Goal: Task Accomplishment & Management: Use online tool/utility

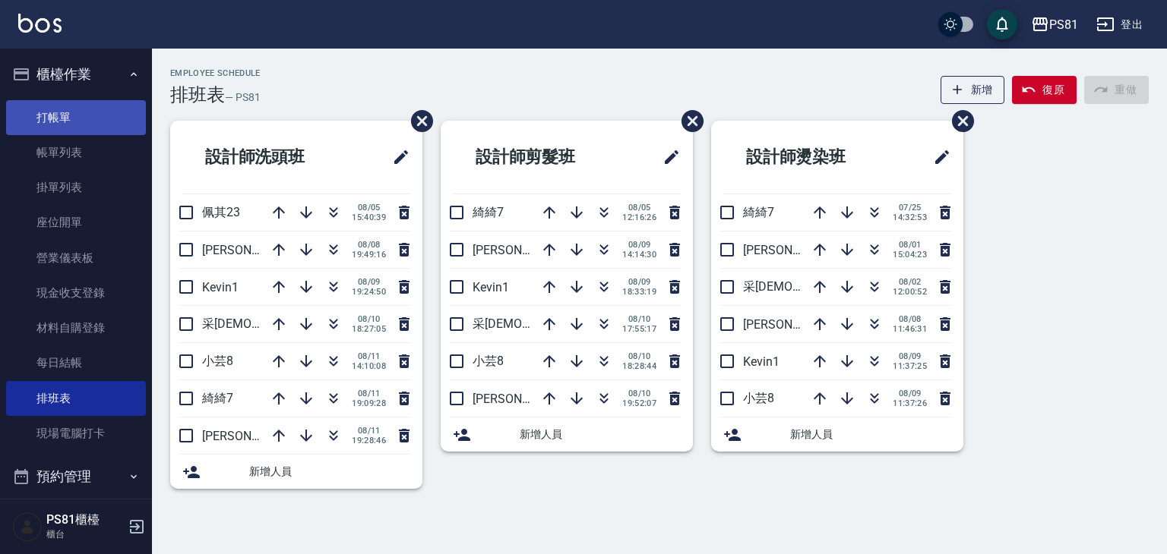
click at [73, 126] on link "打帳單" at bounding box center [76, 117] width 140 height 35
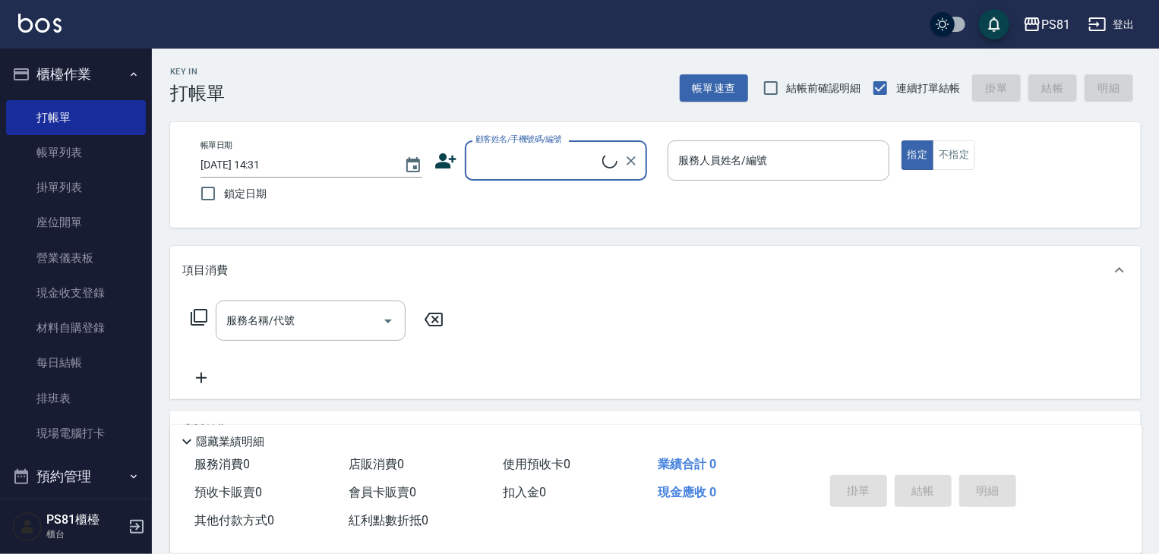
click at [520, 172] on input "顧客姓名/手機號碼/編號" at bounding box center [537, 160] width 131 height 27
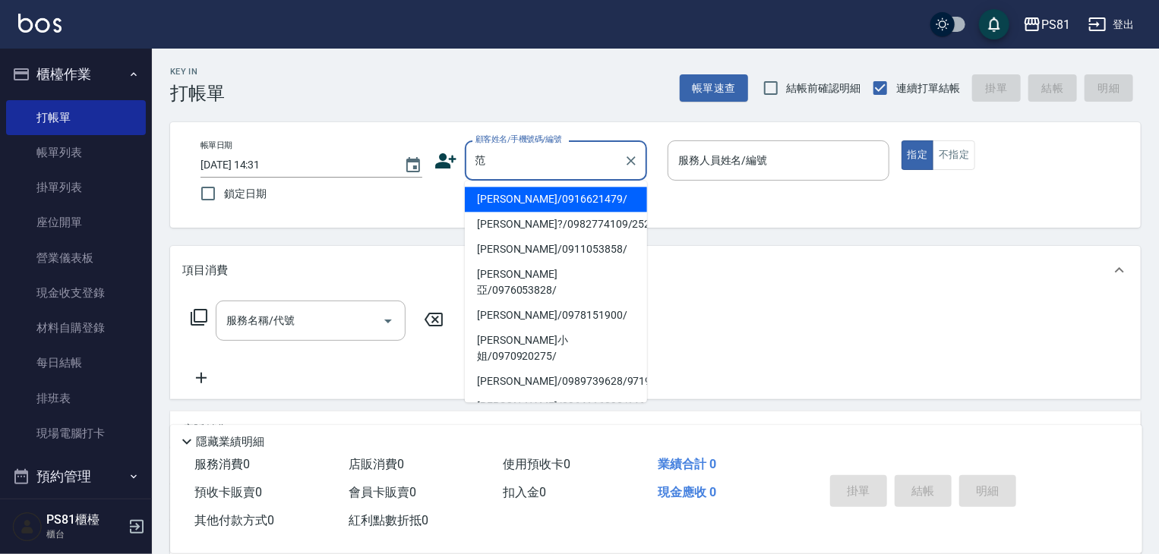
click at [492, 193] on li "[PERSON_NAME]/0916621479/" at bounding box center [556, 199] width 182 height 25
type input "[PERSON_NAME]/0916621479/"
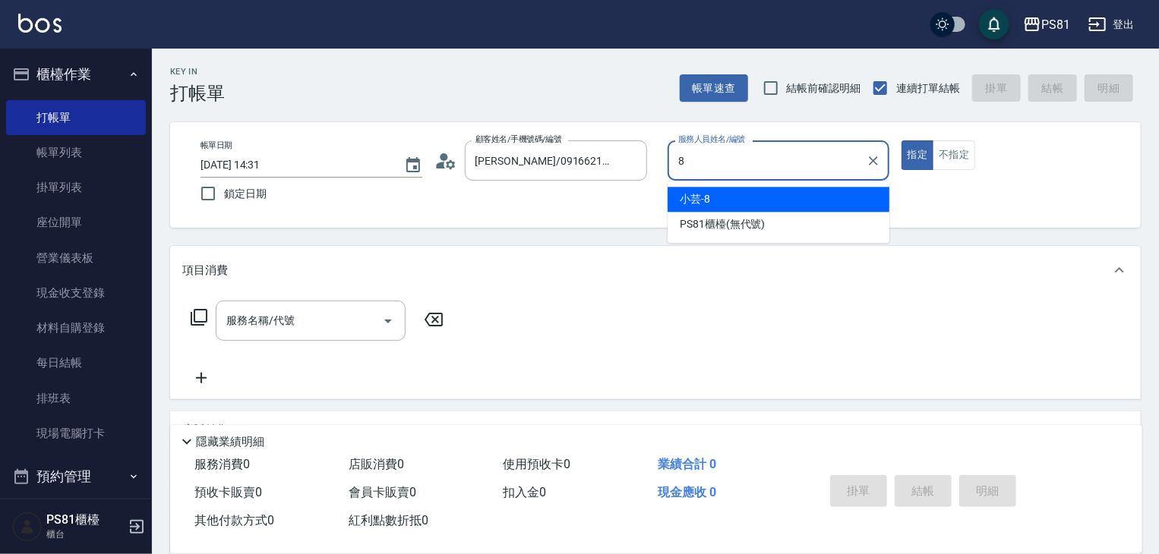
type input "小芸-8"
type button "true"
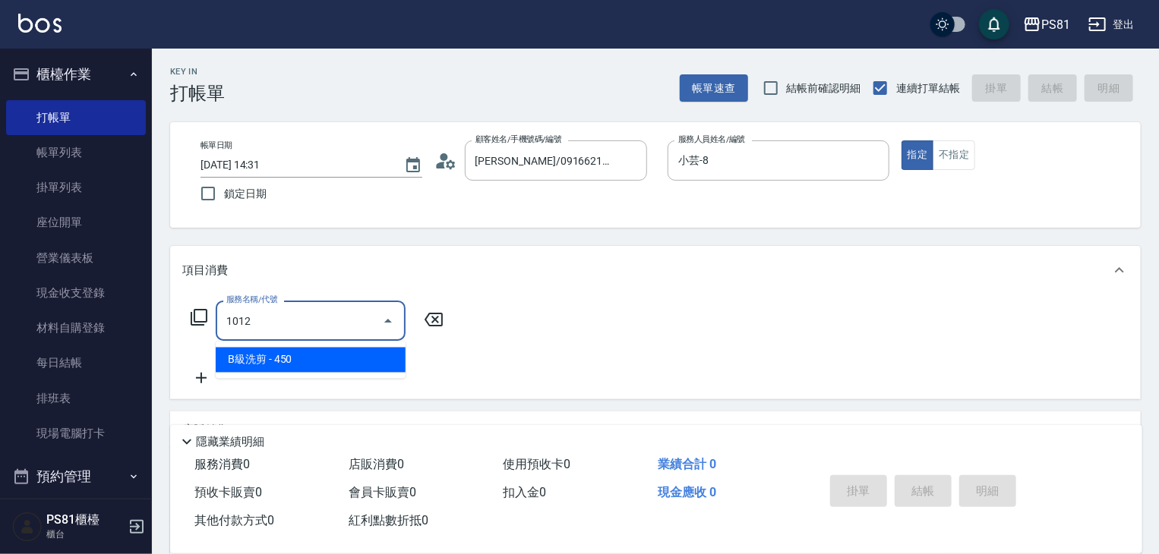
type input "B級洗剪(1012)"
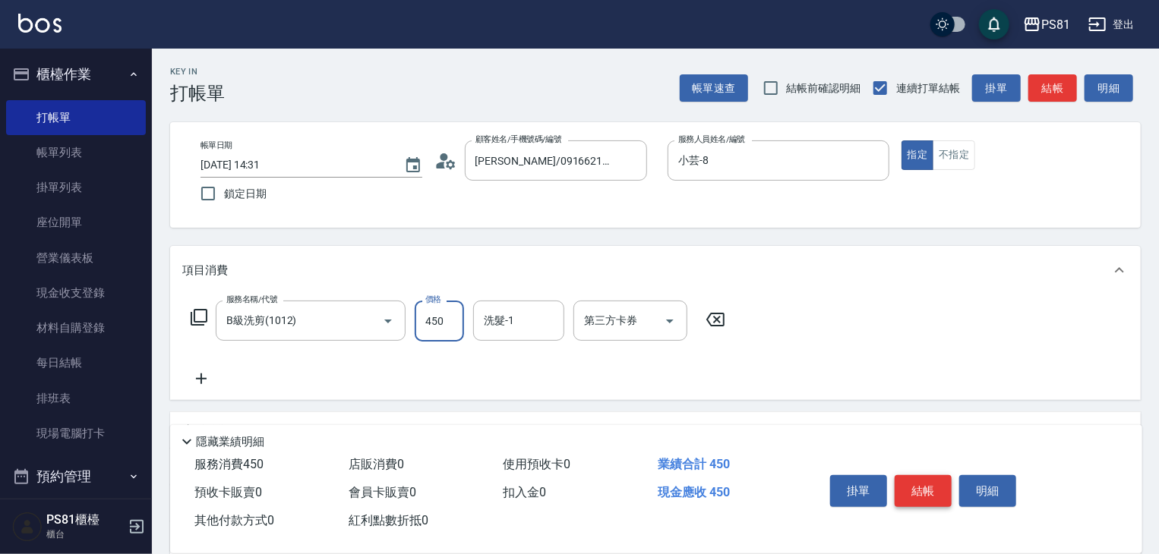
click at [923, 478] on button "結帳" at bounding box center [923, 491] width 57 height 32
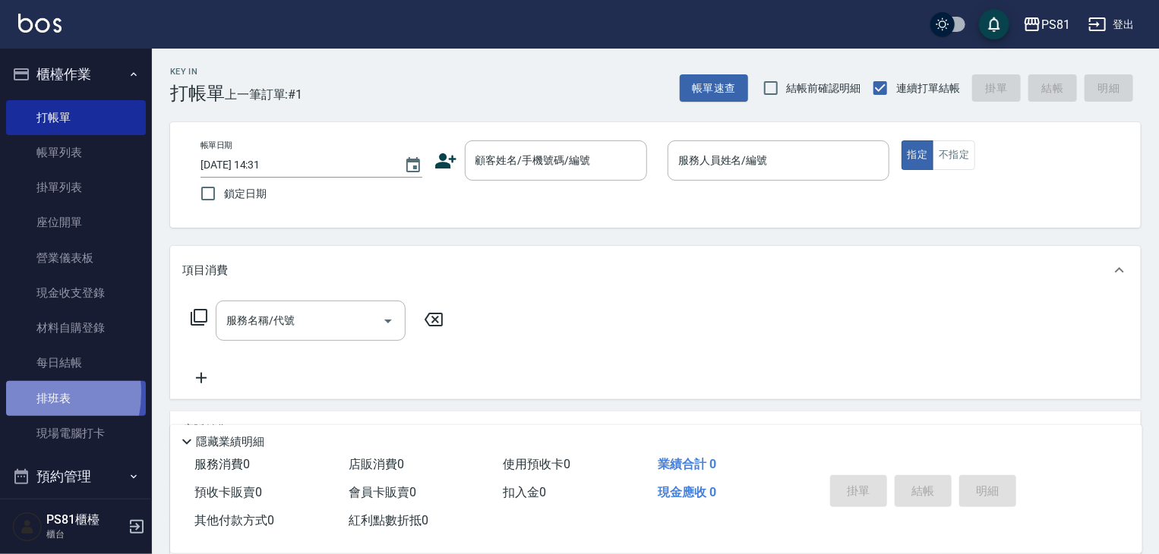
click at [24, 393] on link "排班表" at bounding box center [76, 398] width 140 height 35
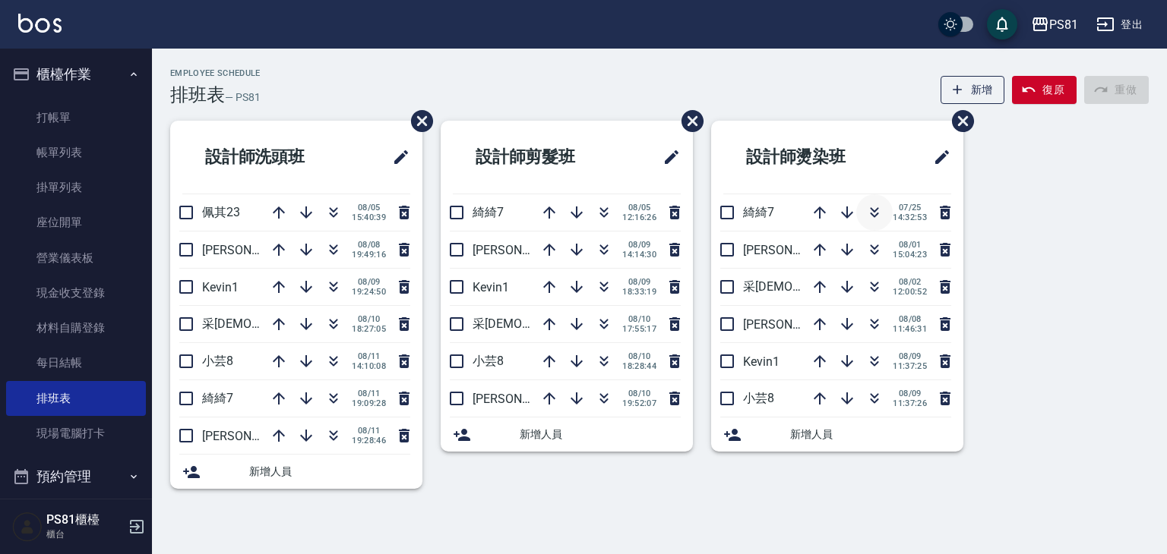
click at [883, 219] on button "button" at bounding box center [874, 212] width 36 height 36
click at [71, 117] on link "打帳單" at bounding box center [76, 117] width 140 height 35
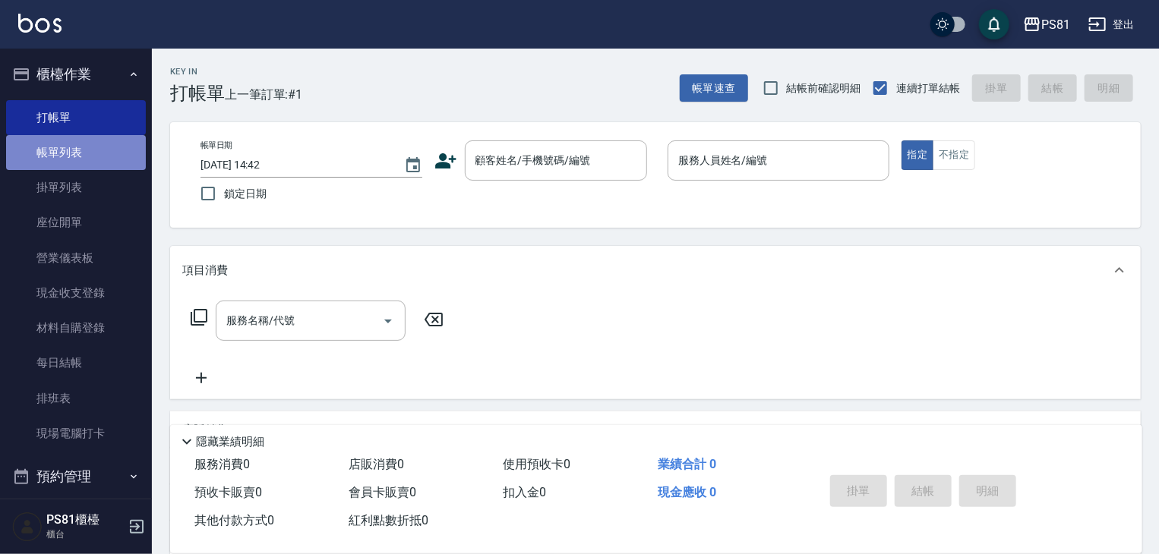
click at [116, 158] on link "帳單列表" at bounding box center [76, 152] width 140 height 35
